Goal: Check status: Check status

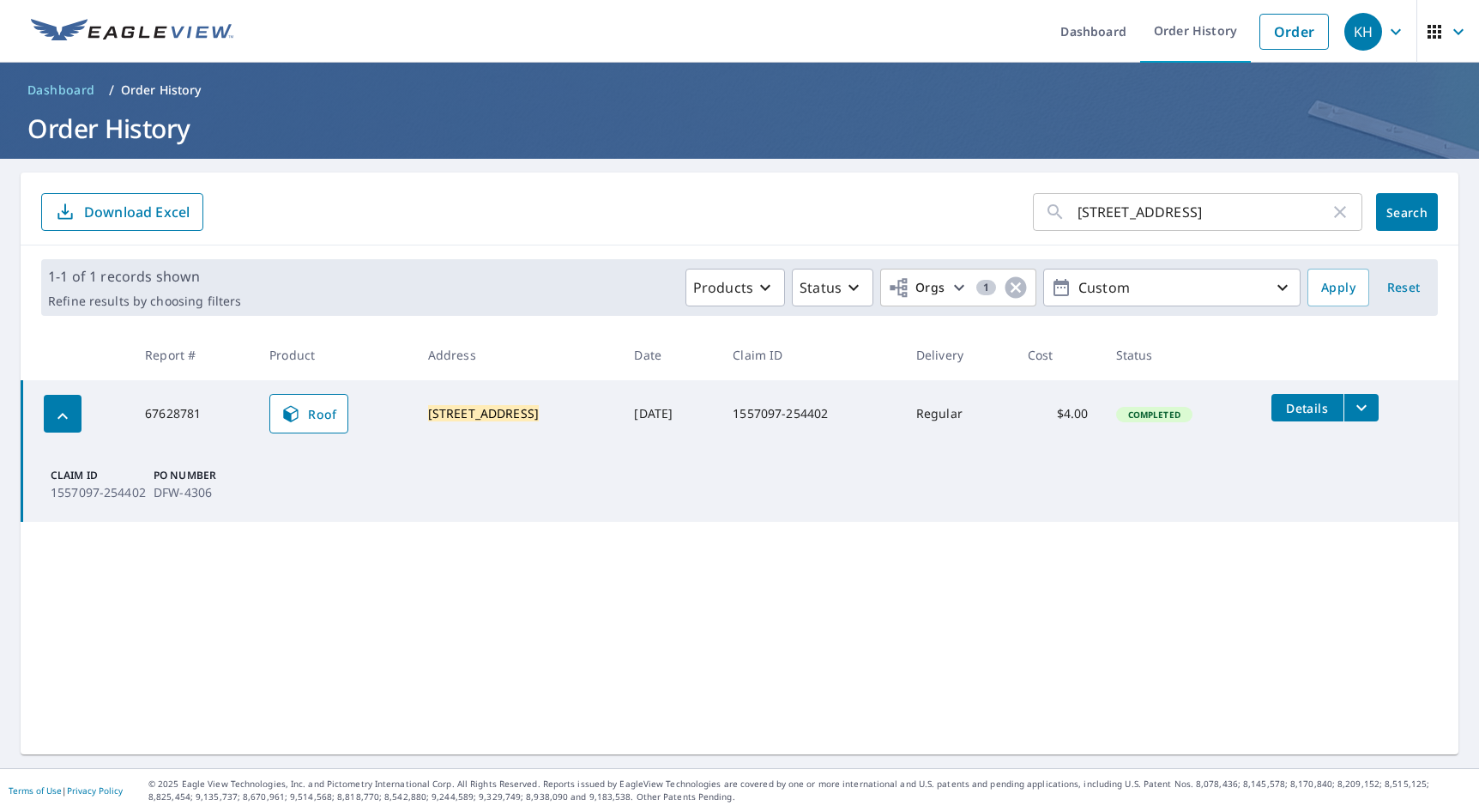
click at [1335, 214] on icon "button" at bounding box center [1341, 212] width 12 height 12
click at [720, 223] on form "​ Search Download Excel" at bounding box center [740, 212] width 1397 height 38
click at [1006, 288] on icon "button" at bounding box center [1017, 288] width 22 height 22
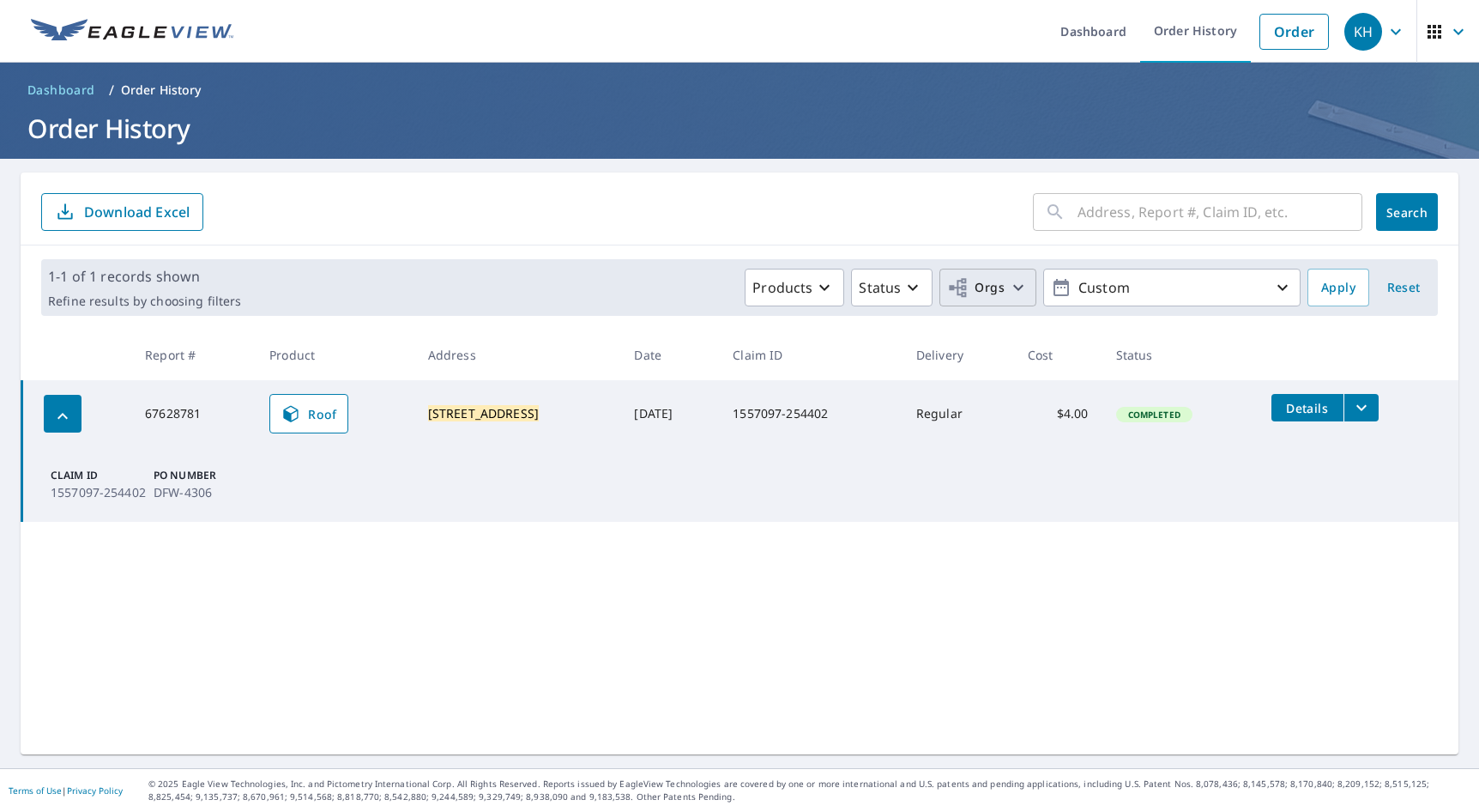
click at [980, 292] on span "Orgs" at bounding box center [976, 288] width 58 height 22
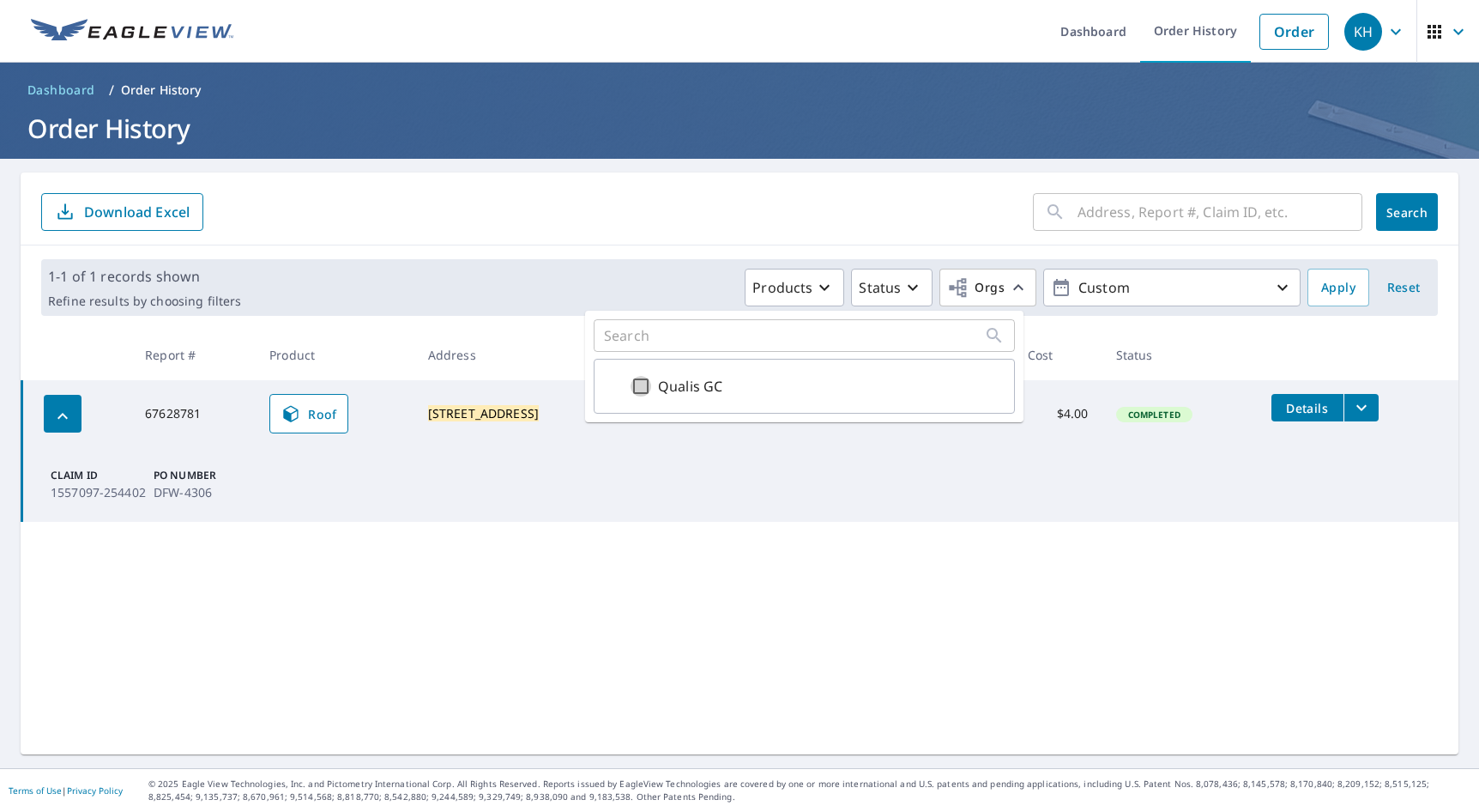
click at [649, 389] on input "Qualis GC" at bounding box center [641, 386] width 21 height 21
checkbox input "true"
click at [1118, 295] on p "Custom" at bounding box center [1172, 288] width 201 height 30
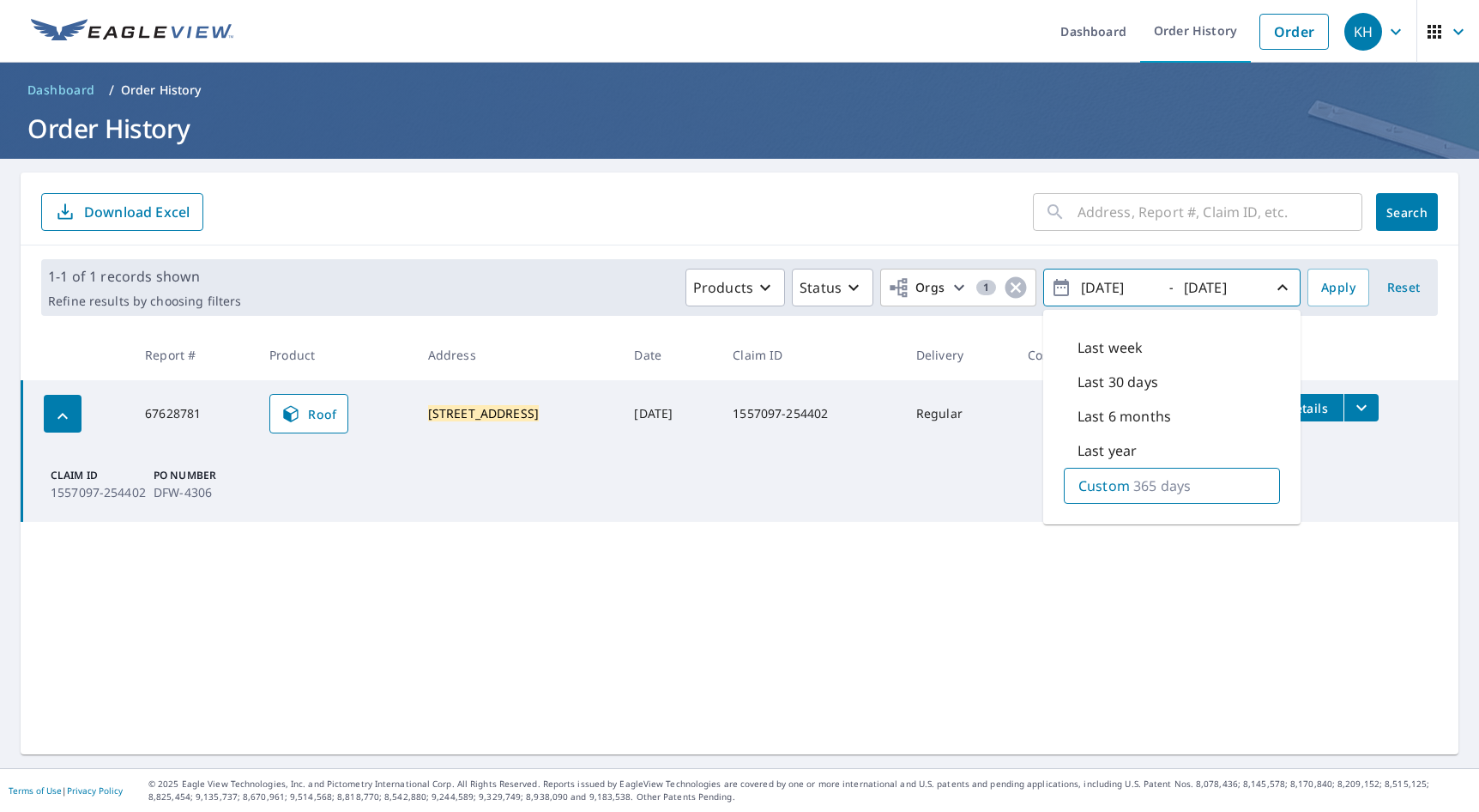
click at [1108, 474] on div "Custom 365 days" at bounding box center [1173, 486] width 217 height 36
click at [1098, 285] on input "[DATE]" at bounding box center [1118, 287] width 84 height 28
type input "[DATE]"
click at [1339, 288] on span "Apply" at bounding box center [1339, 288] width 35 height 22
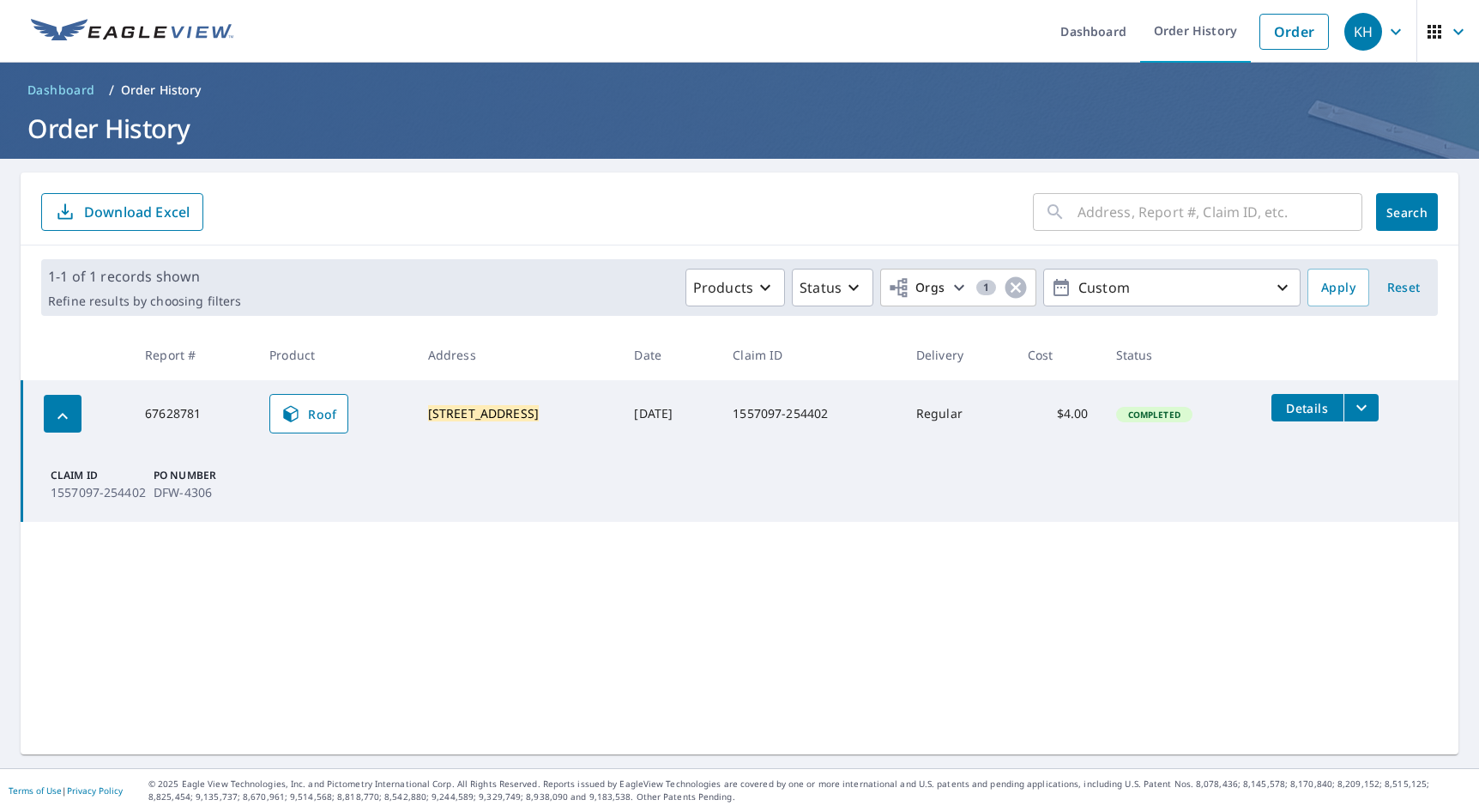
click at [1308, 267] on div "1-1 of 1 records shown Refine results by choosing filters Products Status Orgs …" at bounding box center [740, 287] width 1397 height 57
click at [1310, 274] on button "Apply" at bounding box center [1339, 287] width 62 height 38
